Goal: Use online tool/utility: Use online tool/utility

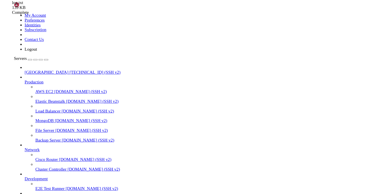
scroll to position [3, 1]
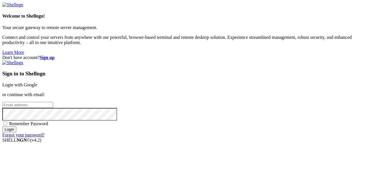
click at [55, 44] on div "Welcome to Shellngn! Your secure gateway to remote server management. Connect a…" at bounding box center [182, 28] width 361 height 53
click at [37, 82] on link "Login with Google" at bounding box center [19, 84] width 35 height 5
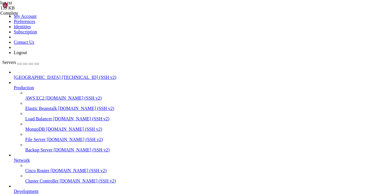
scroll to position [84, 0]
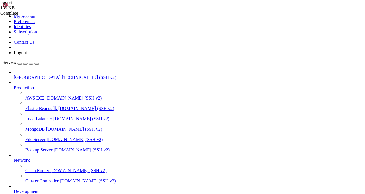
type input "/root"
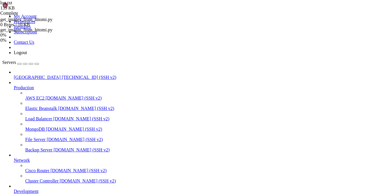
scroll to position [0, 0]
